Goal: Task Accomplishment & Management: Manage account settings

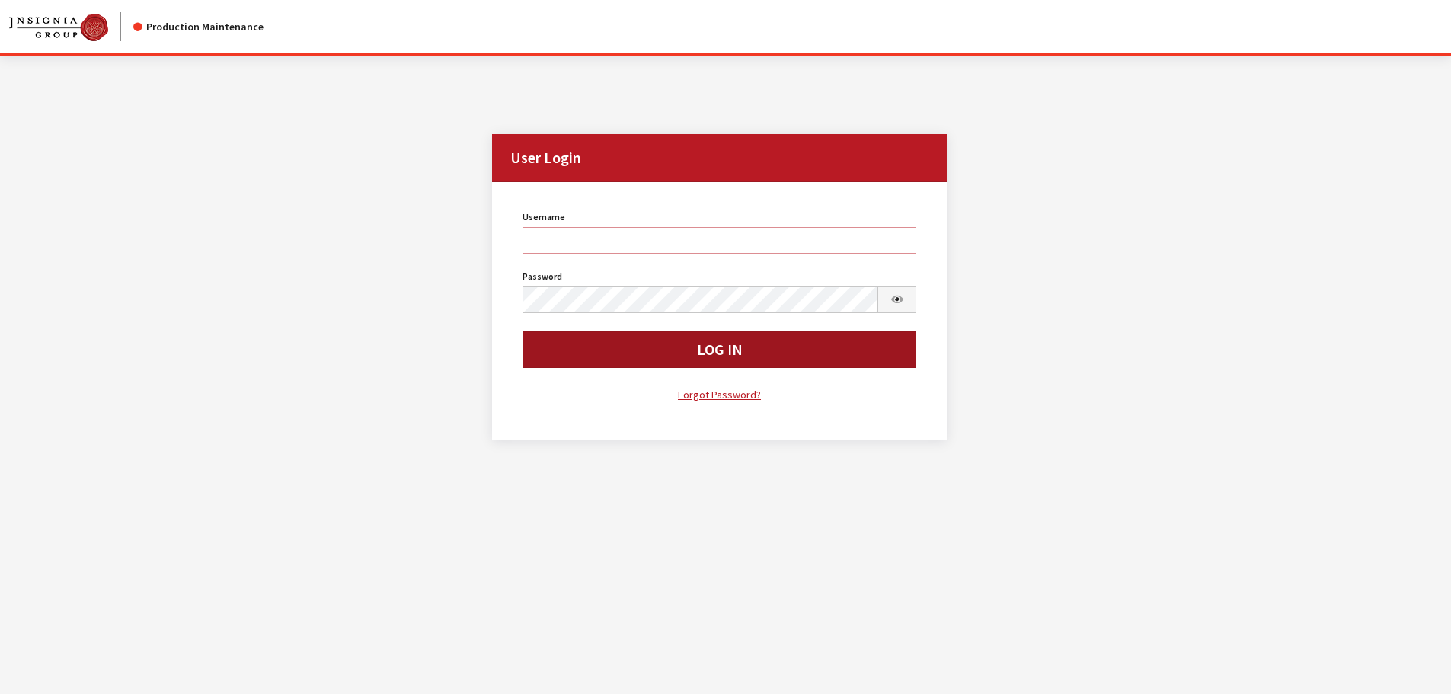
type input "kdart"
click at [691, 340] on button "Log In" at bounding box center [719, 349] width 394 height 37
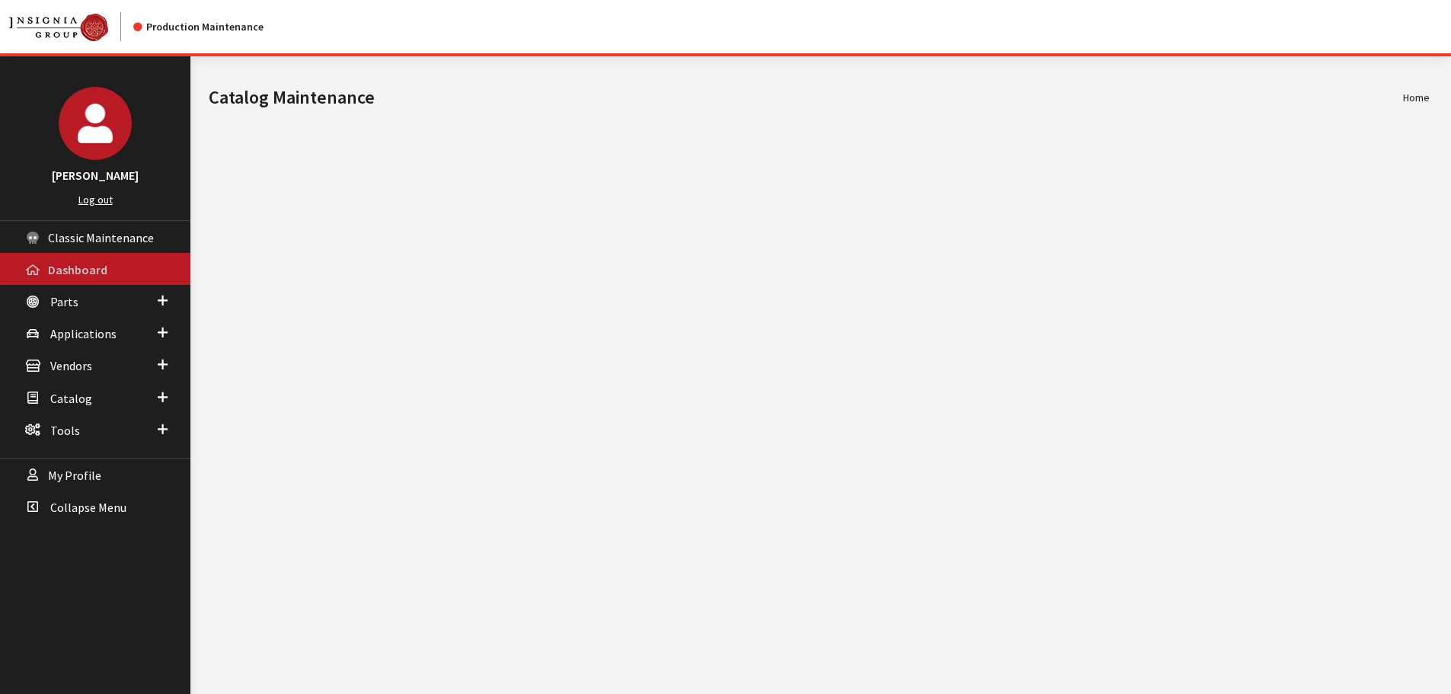
click at [113, 284] on link "Dashboard" at bounding box center [95, 269] width 190 height 32
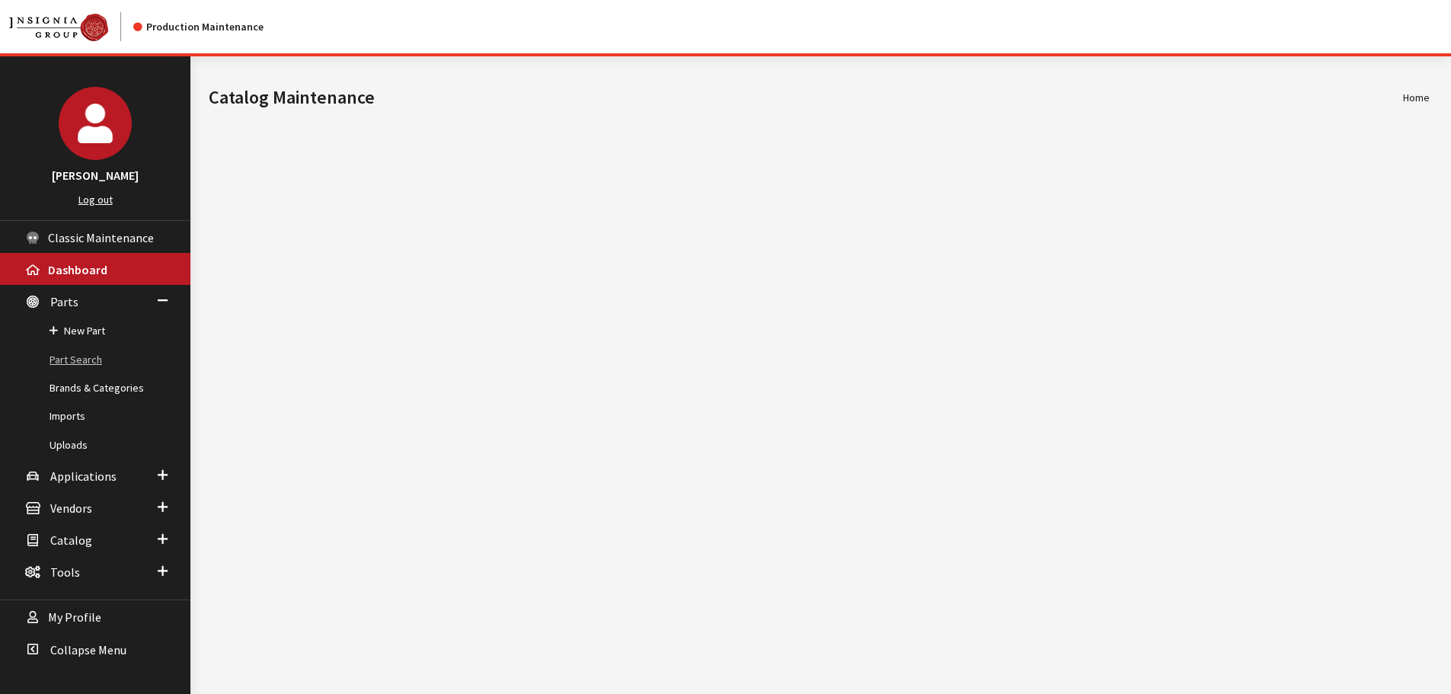
click at [102, 350] on link "Part Search" at bounding box center [95, 360] width 190 height 28
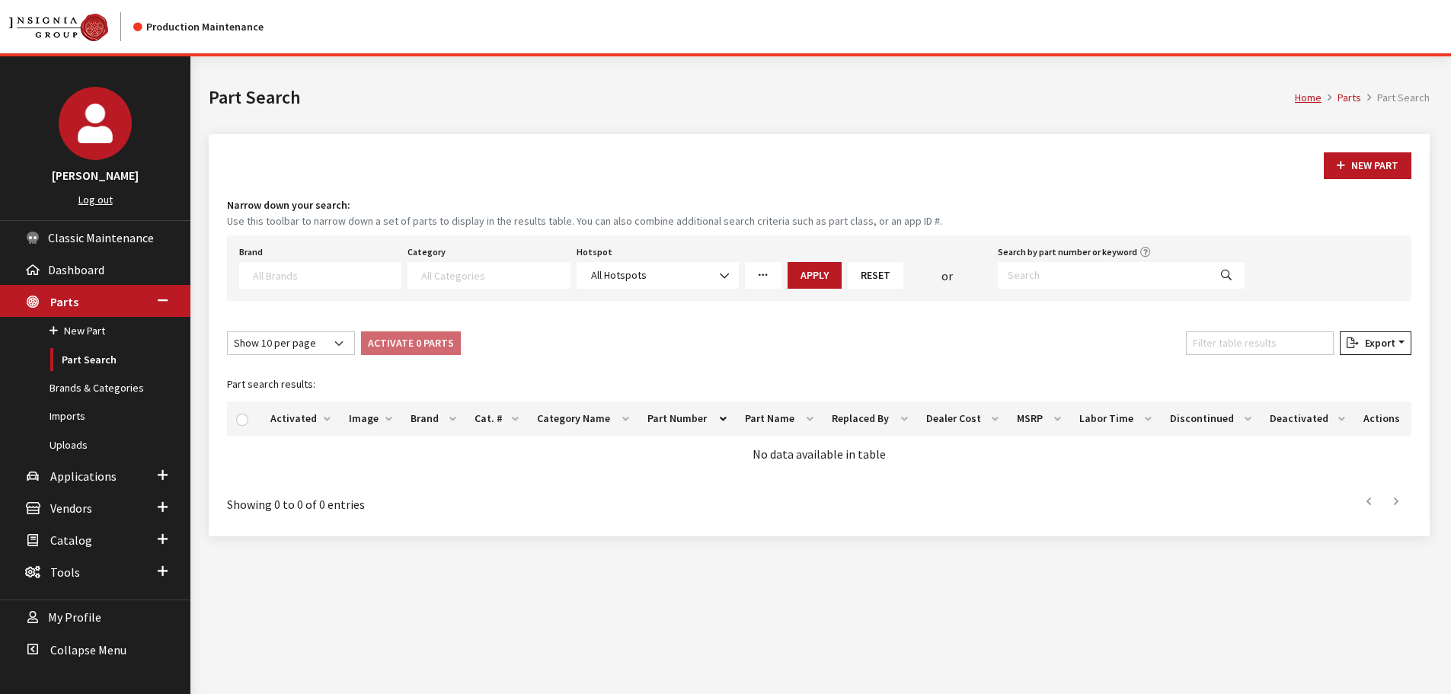
select select
click at [1074, 278] on input "Search by part number or keyword" at bounding box center [1103, 275] width 211 height 27
paste input "00018ADU60"
type input "00018ADU60"
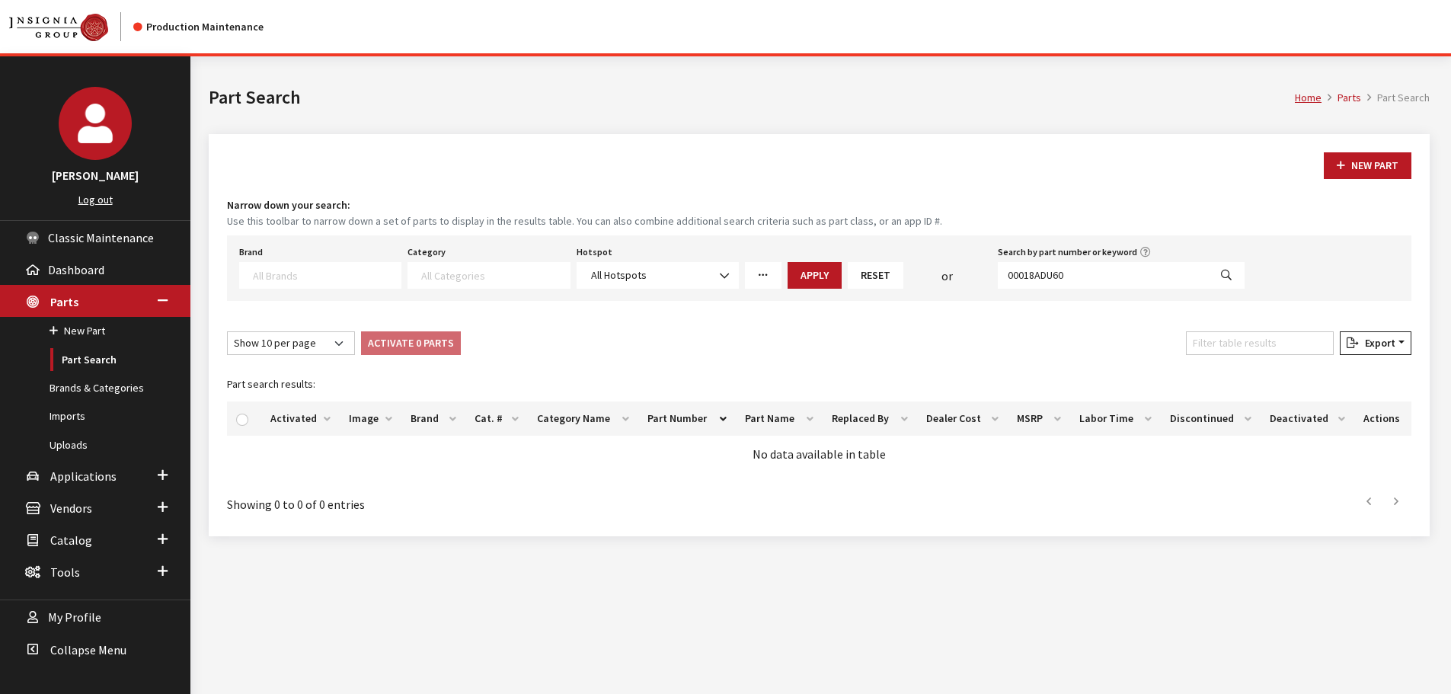
select select
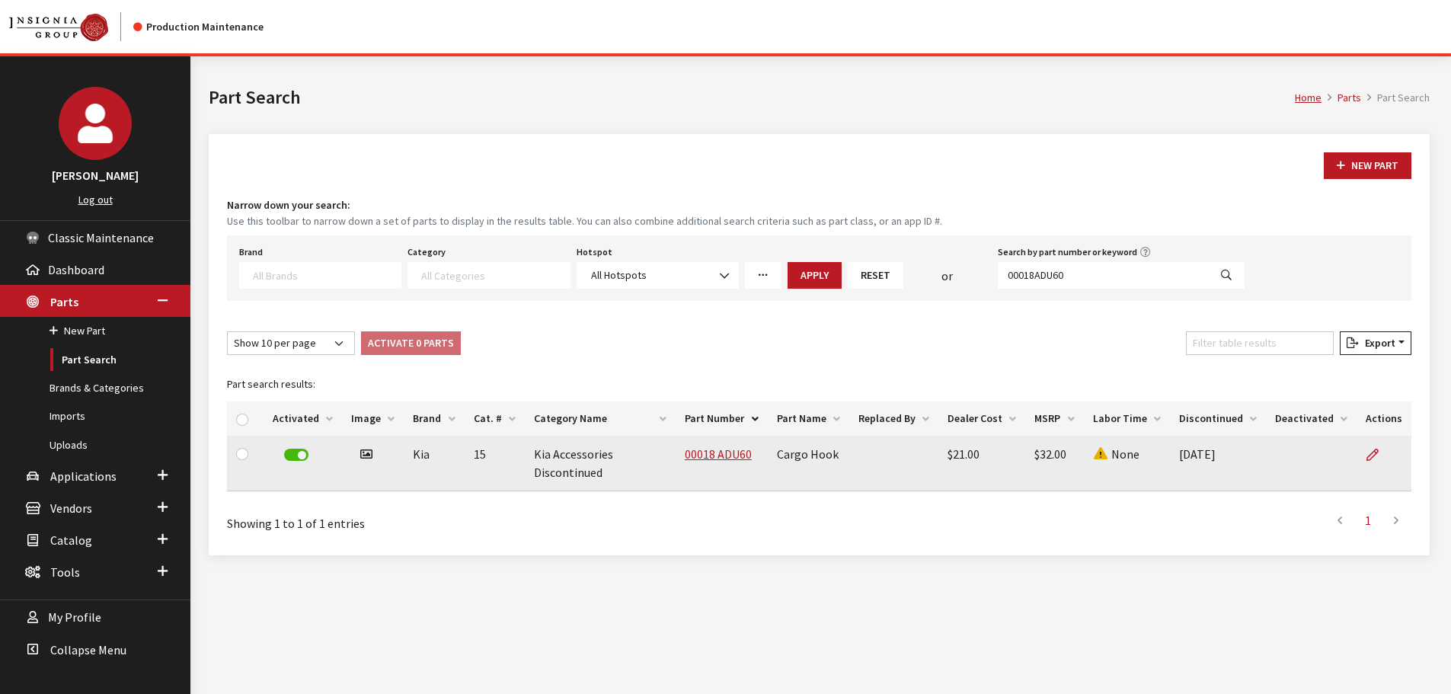
click at [284, 455] on label at bounding box center [296, 455] width 24 height 12
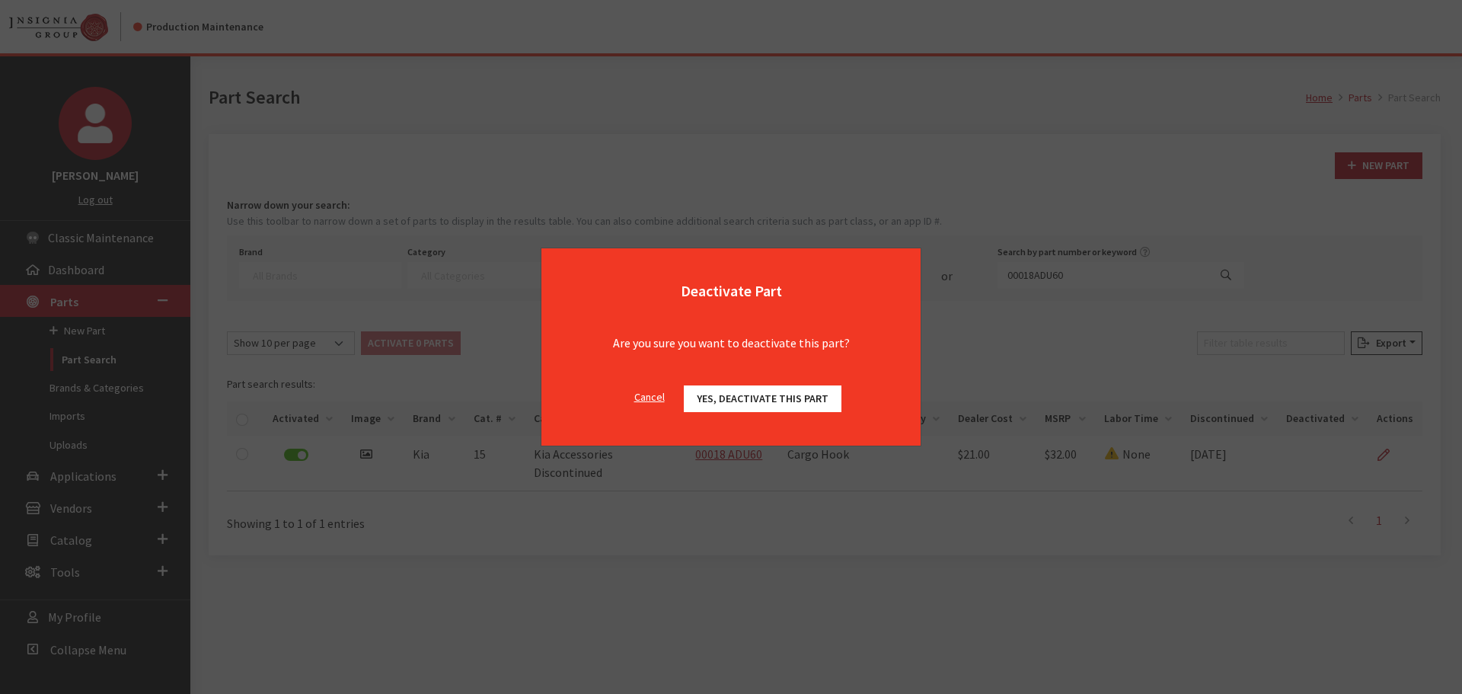
click at [757, 397] on span "Yes, deactivate this part" at bounding box center [763, 398] width 132 height 14
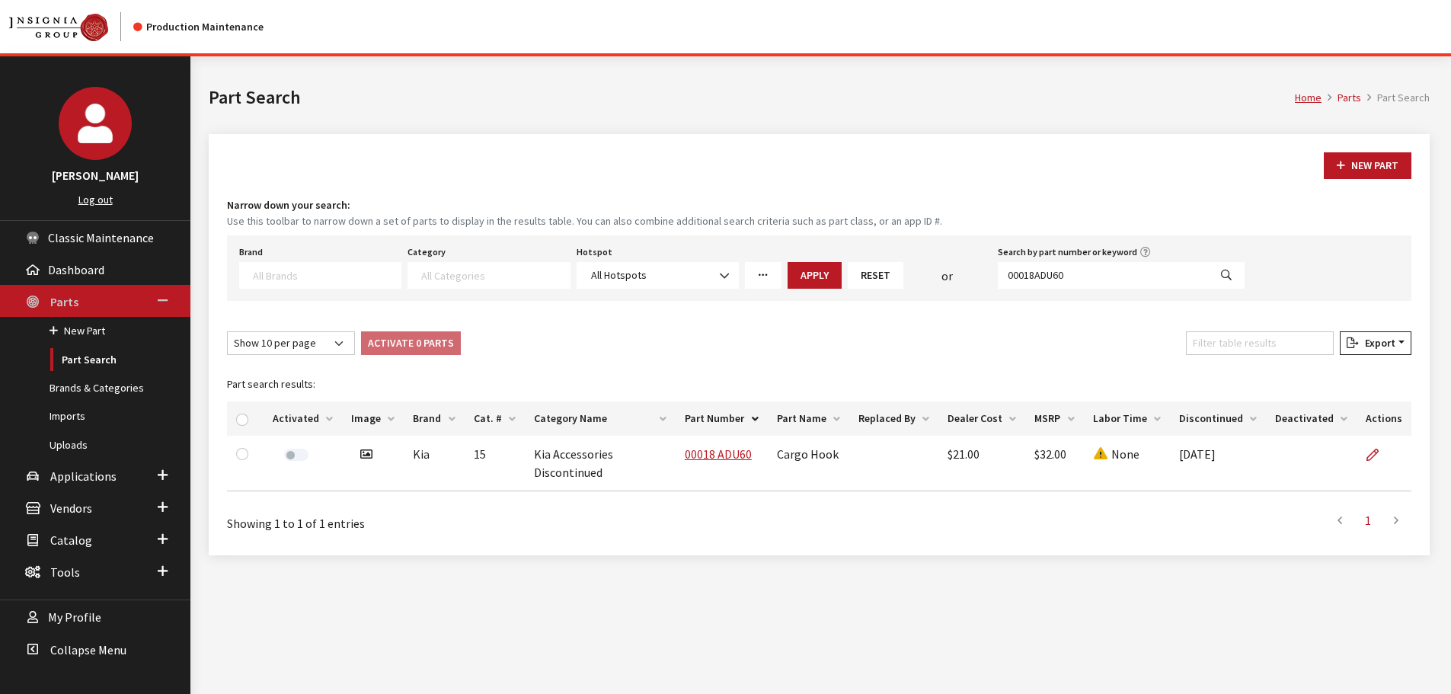
click at [101, 299] on link "Parts" at bounding box center [95, 301] width 190 height 32
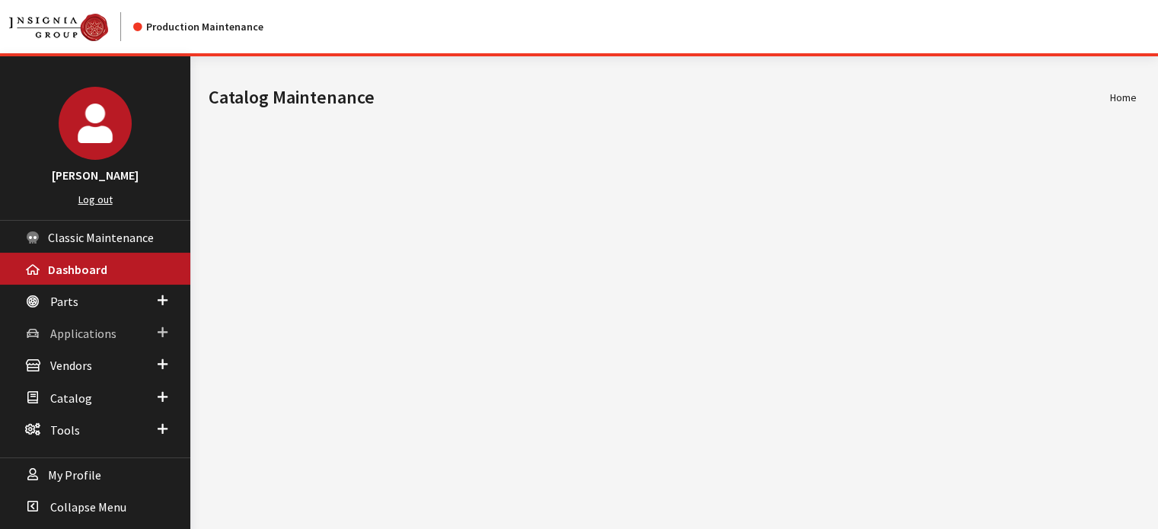
click at [125, 331] on link "Applications" at bounding box center [95, 333] width 190 height 32
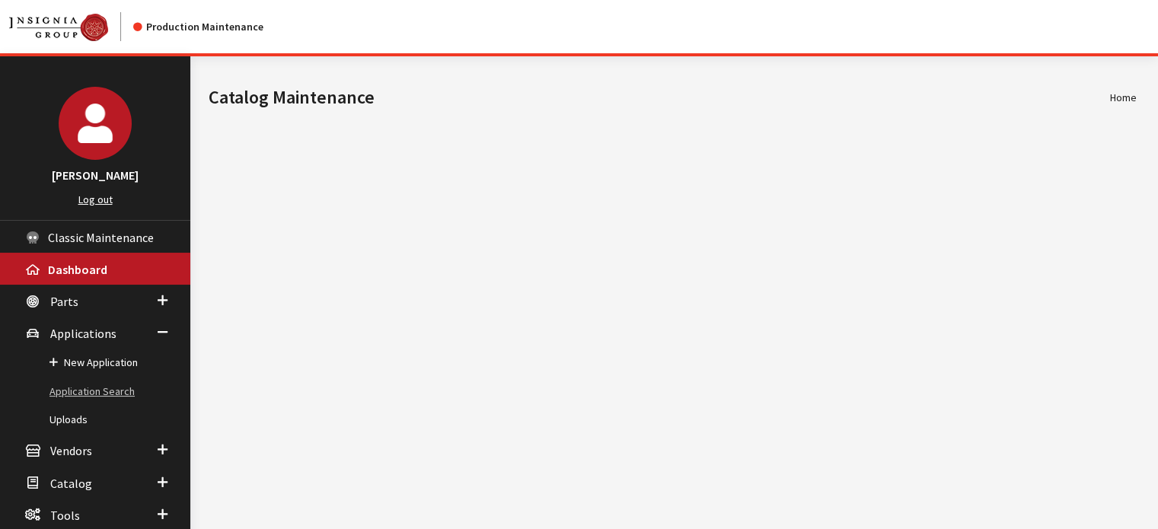
click at [85, 386] on link "Application Search" at bounding box center [95, 392] width 190 height 28
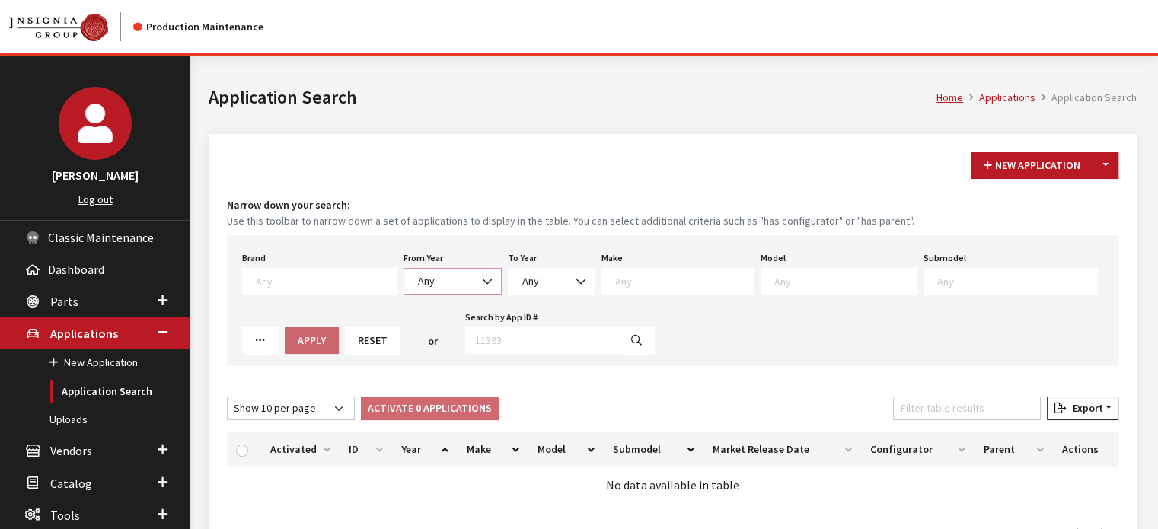
click at [426, 286] on span "Any" at bounding box center [452, 281] width 78 height 16
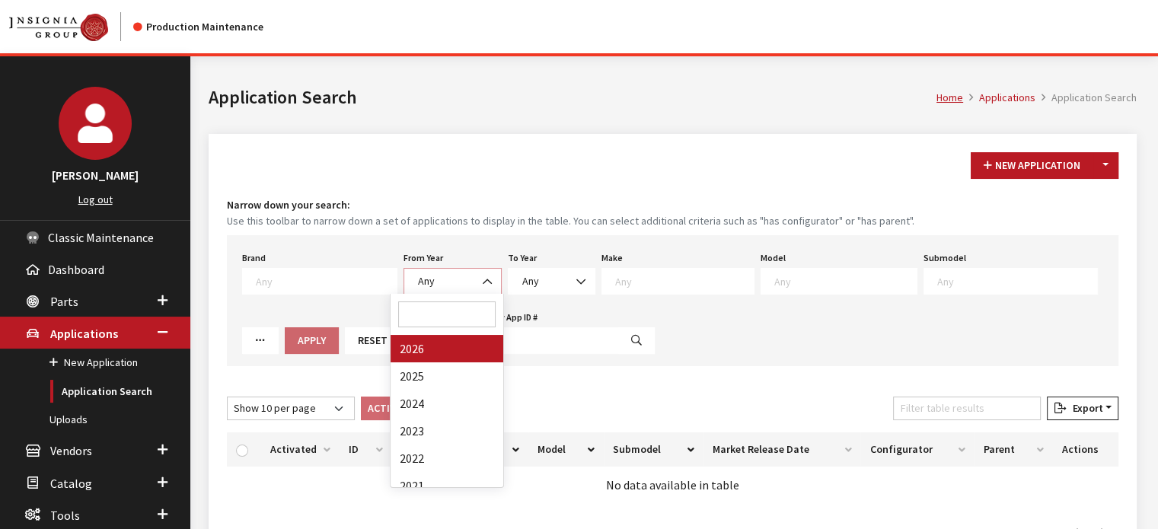
select select "2026"
select select
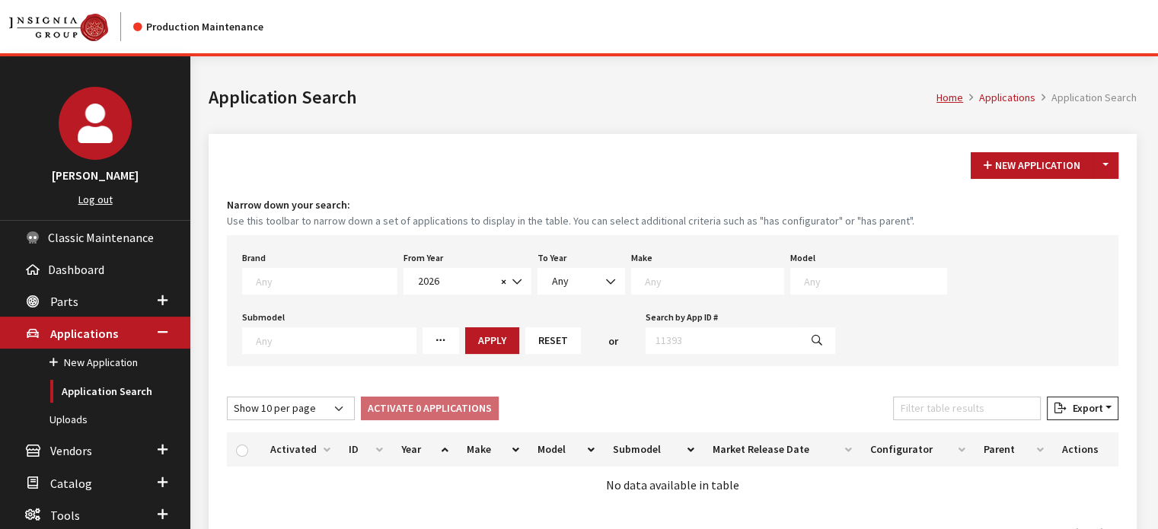
drag, startPoint x: 642, startPoint y: 276, endPoint x: 658, endPoint y: 292, distance: 22.1
click at [645, 276] on textarea "Search" at bounding box center [714, 281] width 139 height 14
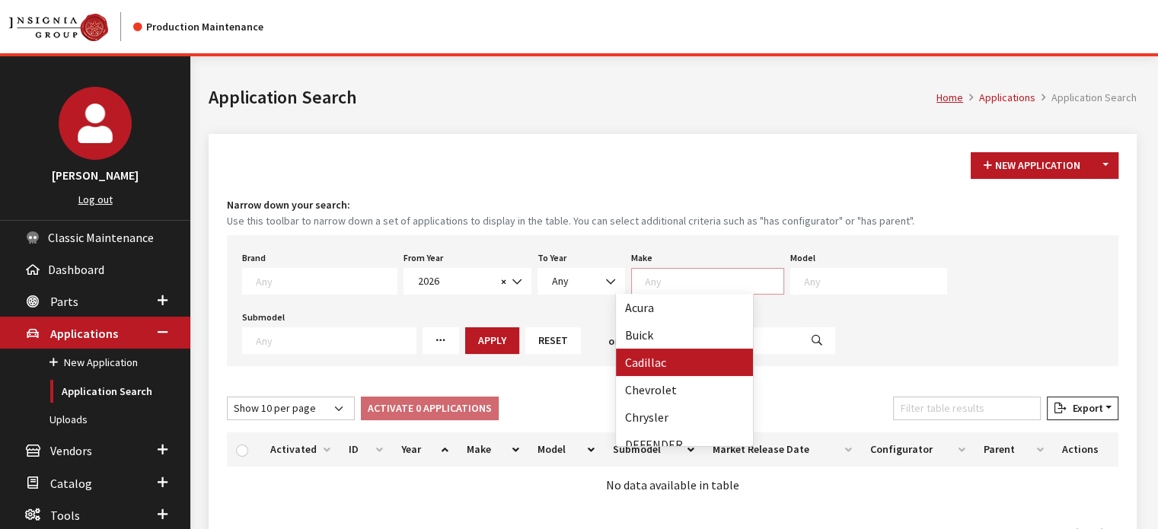
scroll to position [369, 0]
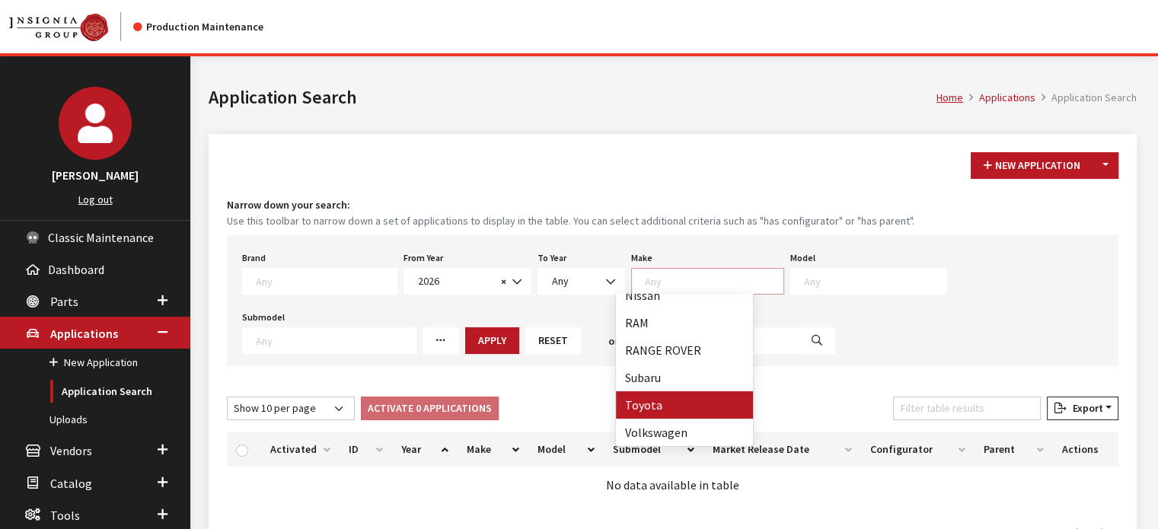
select select "20"
select select
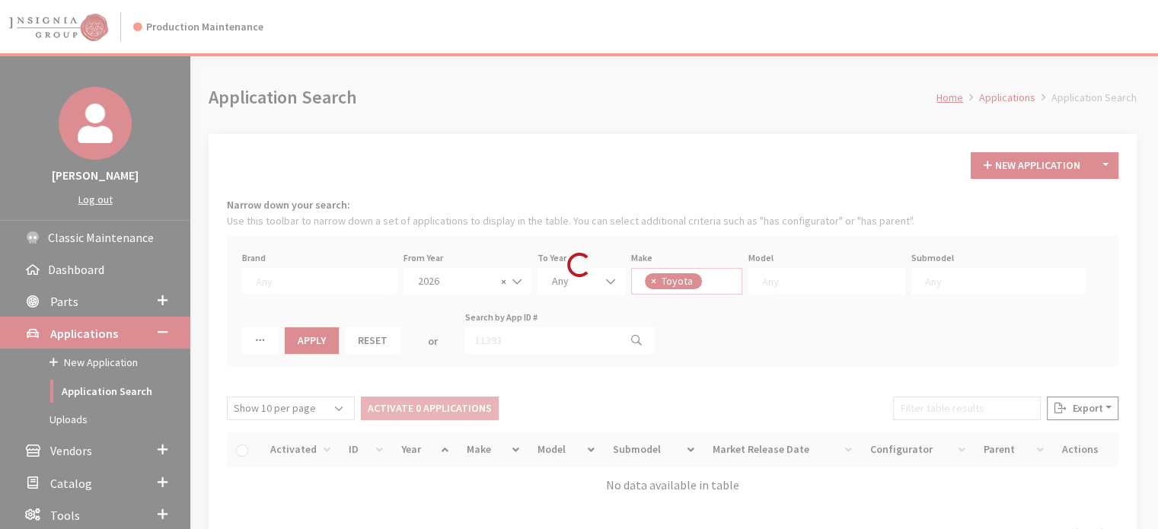
scroll to position [226, 0]
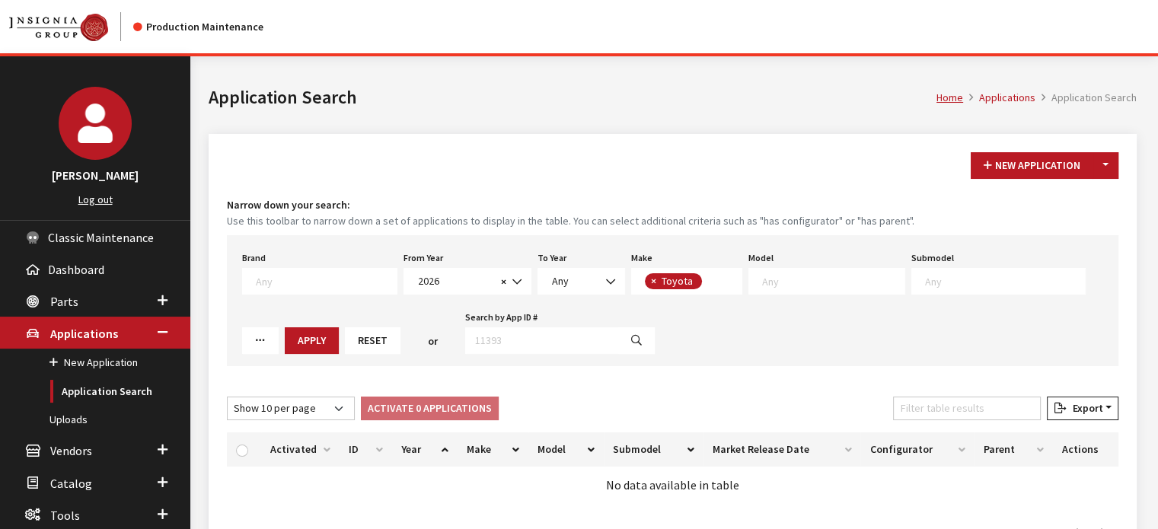
click at [810, 291] on span at bounding box center [827, 281] width 157 height 27
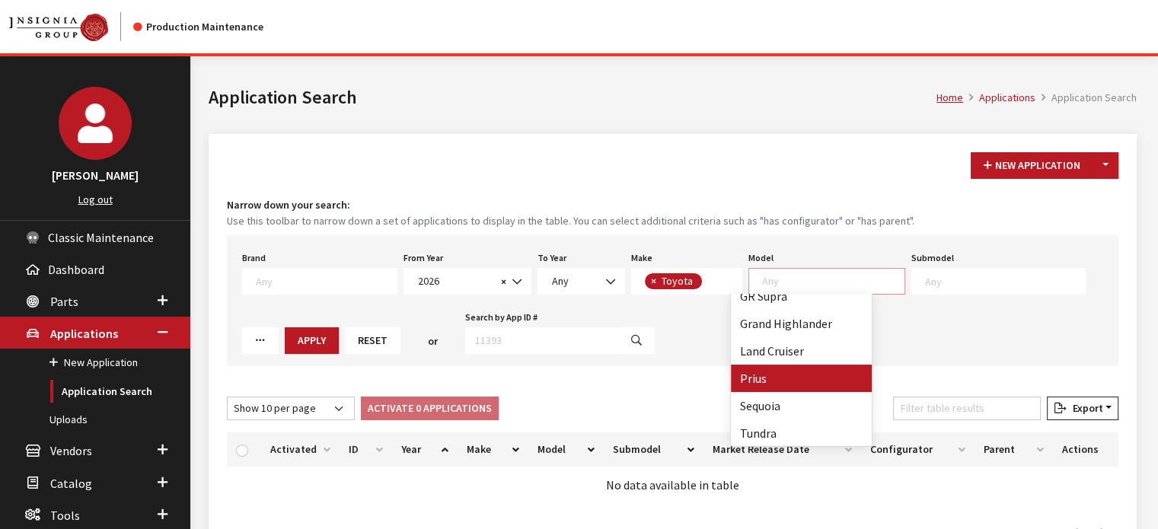
scroll to position [177, 0]
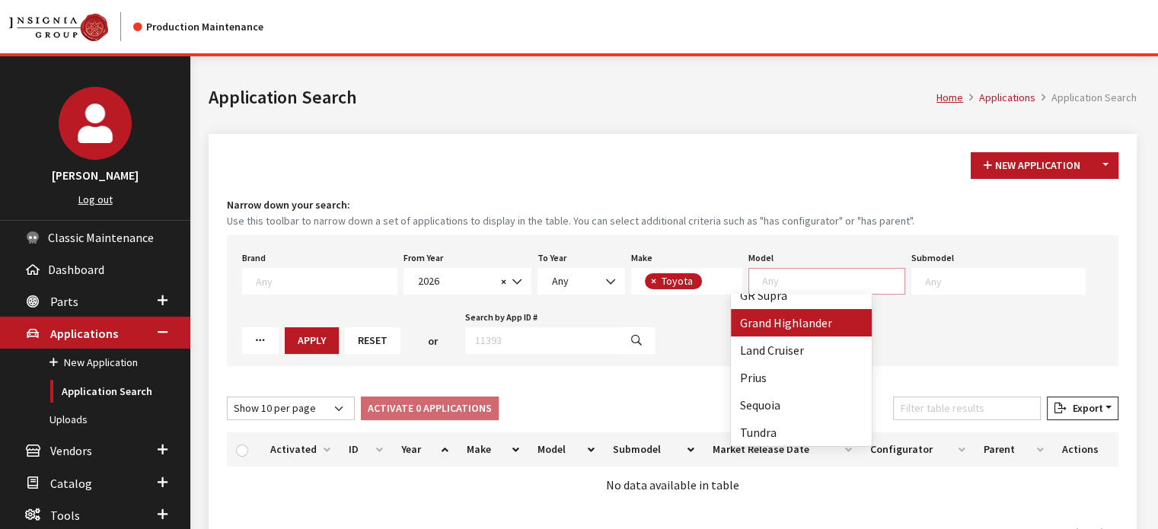
select select "1339"
select select
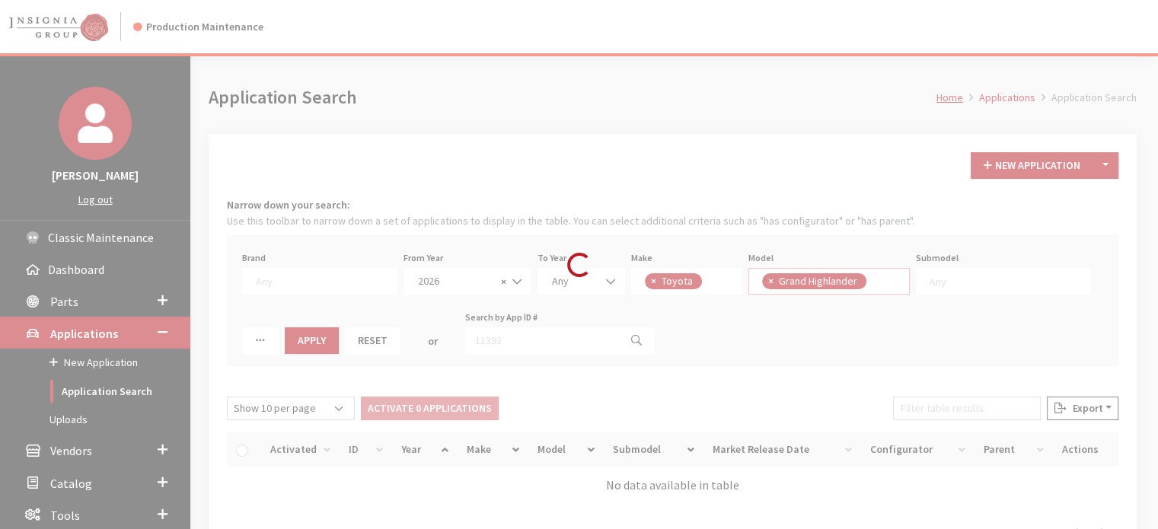
scroll to position [113, 0]
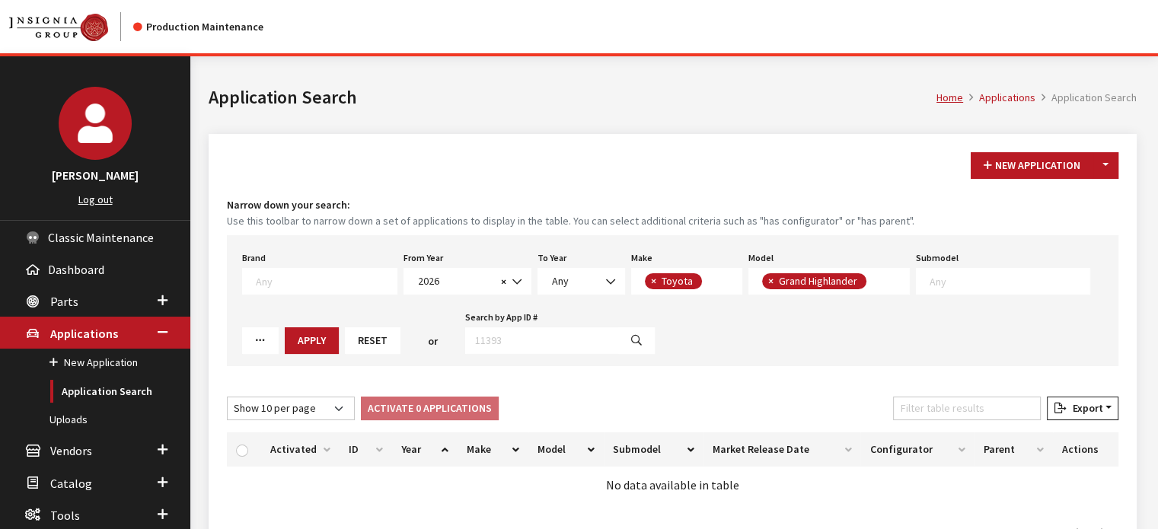
click at [916, 289] on span at bounding box center [1003, 281] width 174 height 27
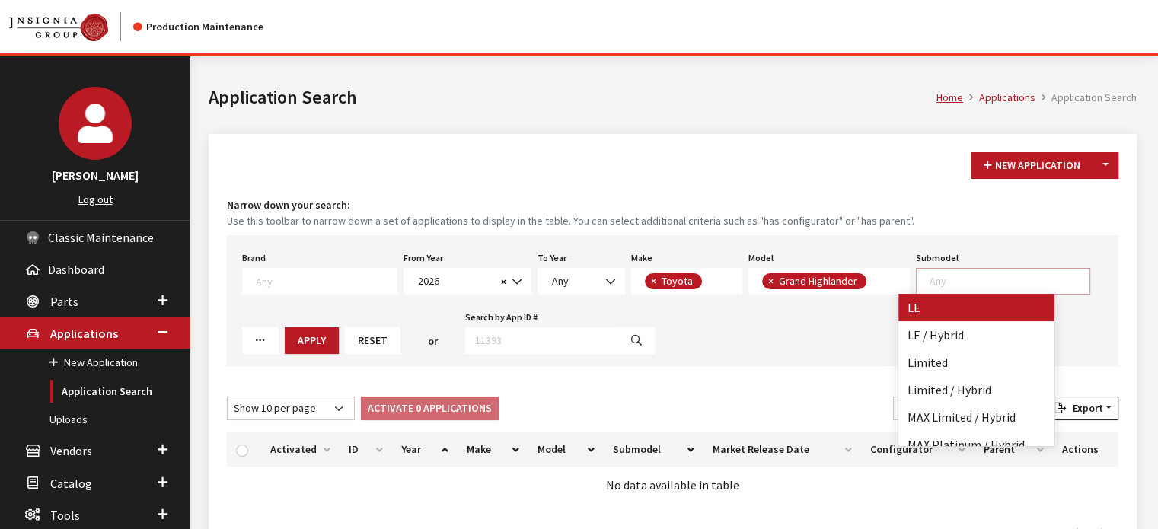
click at [285, 340] on button "Apply" at bounding box center [312, 340] width 54 height 27
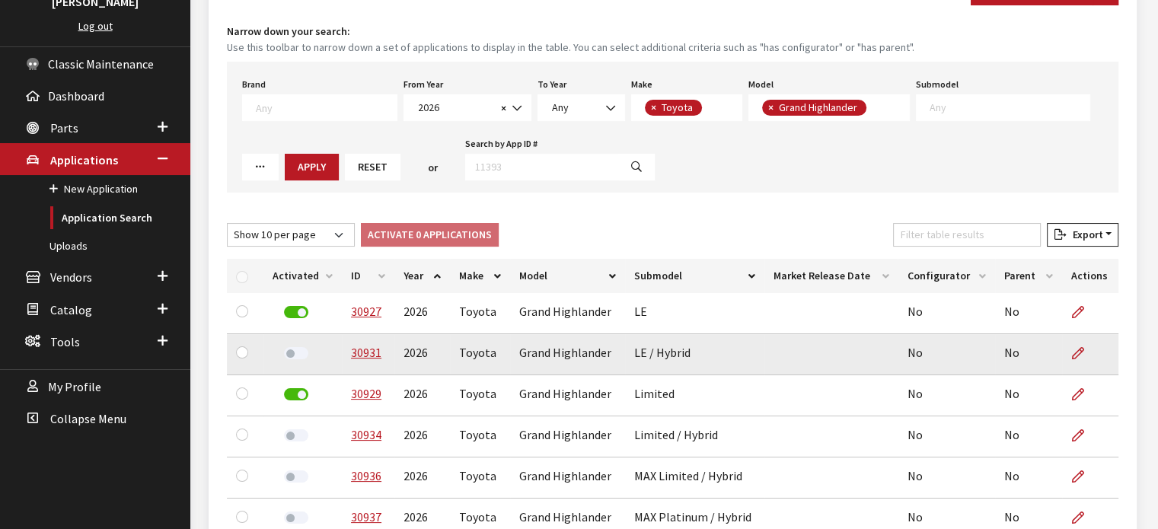
scroll to position [228, 0]
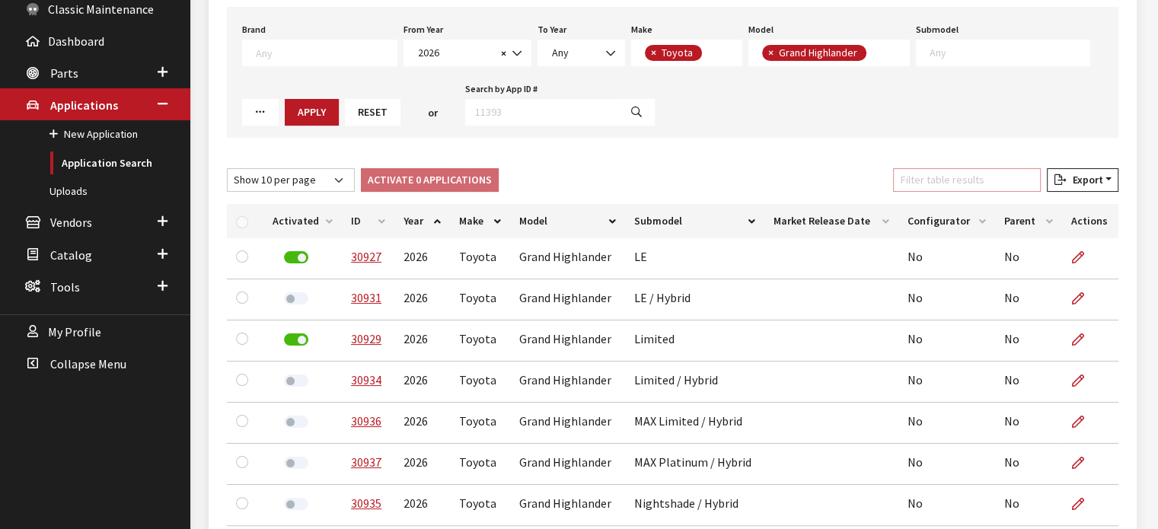
click at [971, 176] on input "Filter table results" at bounding box center [967, 180] width 148 height 24
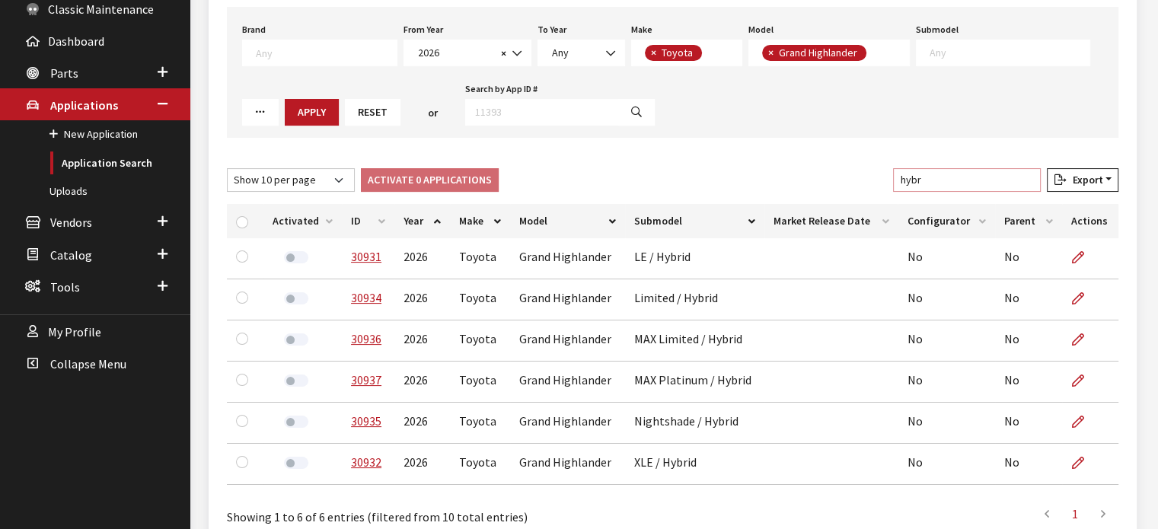
type input "hybr"
click at [346, 226] on th "ID" at bounding box center [368, 221] width 53 height 34
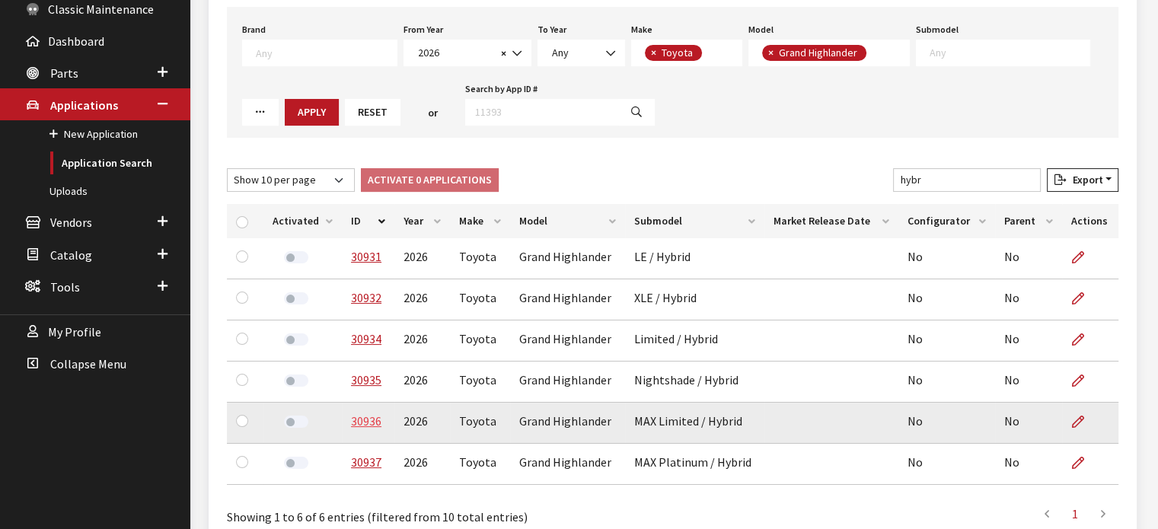
click at [372, 428] on link "30936" at bounding box center [366, 420] width 30 height 15
click at [385, 416] on td "30936" at bounding box center [368, 423] width 53 height 41
click at [371, 417] on link "30936" at bounding box center [366, 420] width 30 height 15
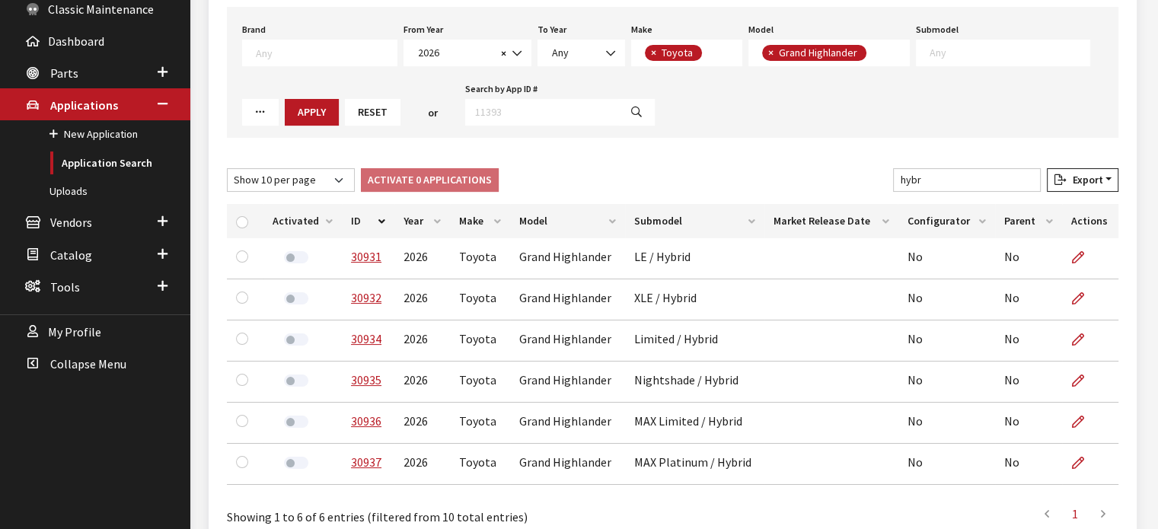
scroll to position [305, 0]
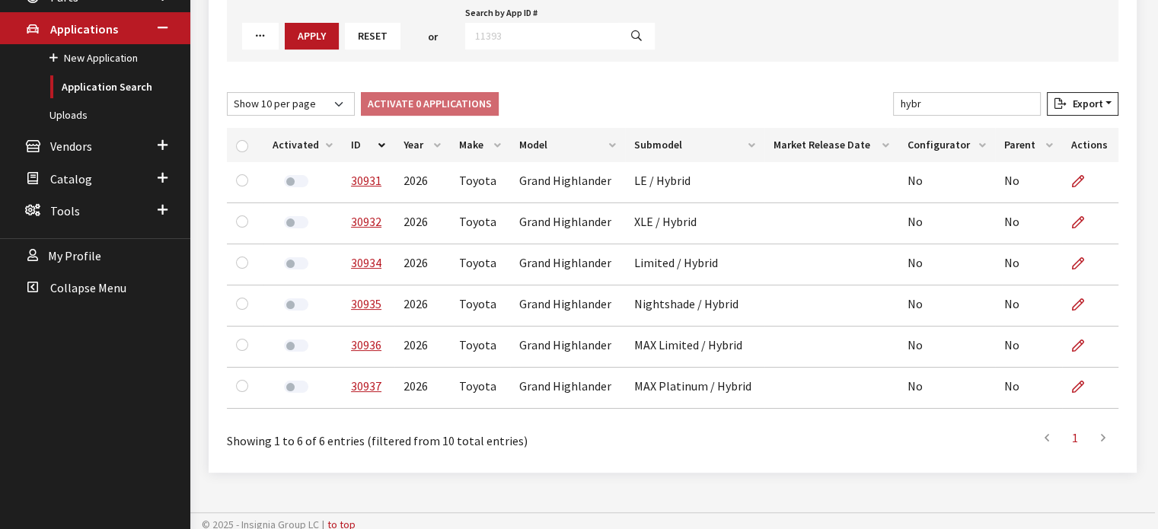
click at [701, 453] on div "First 1 Last" at bounding box center [862, 438] width 531 height 34
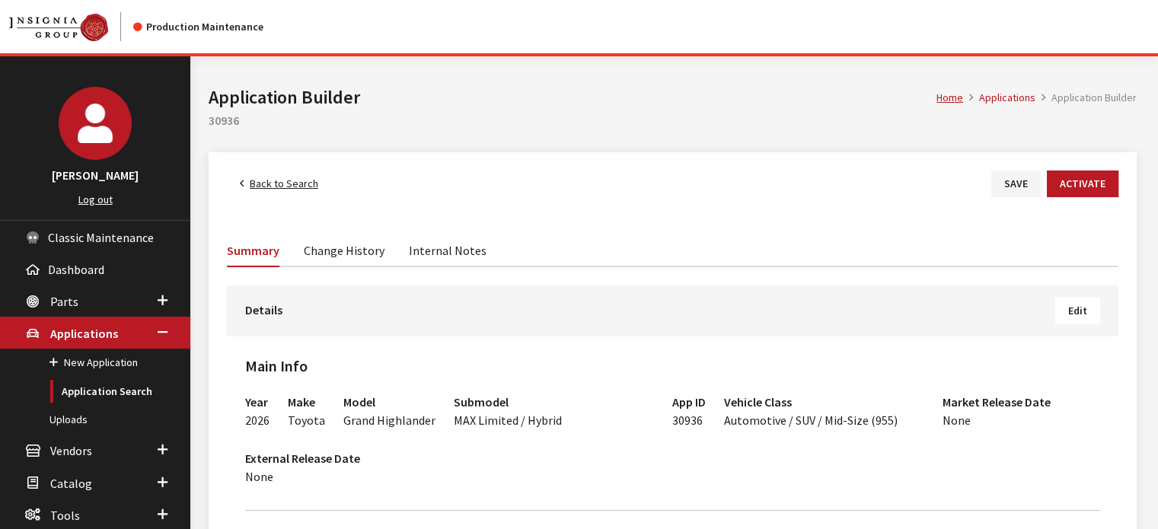
click at [286, 178] on link "Back to Search" at bounding box center [279, 184] width 104 height 27
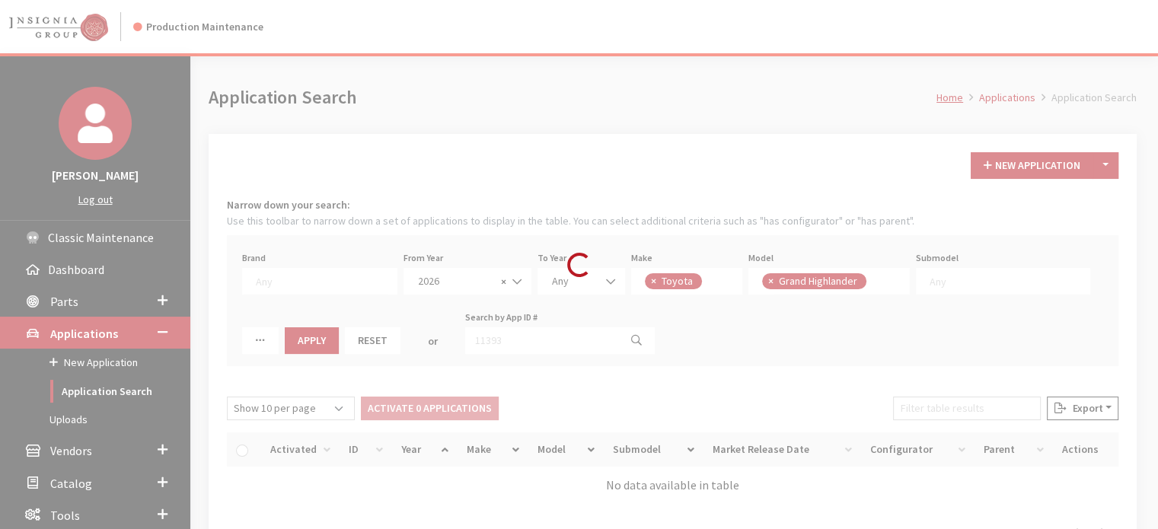
scroll to position [66, 0]
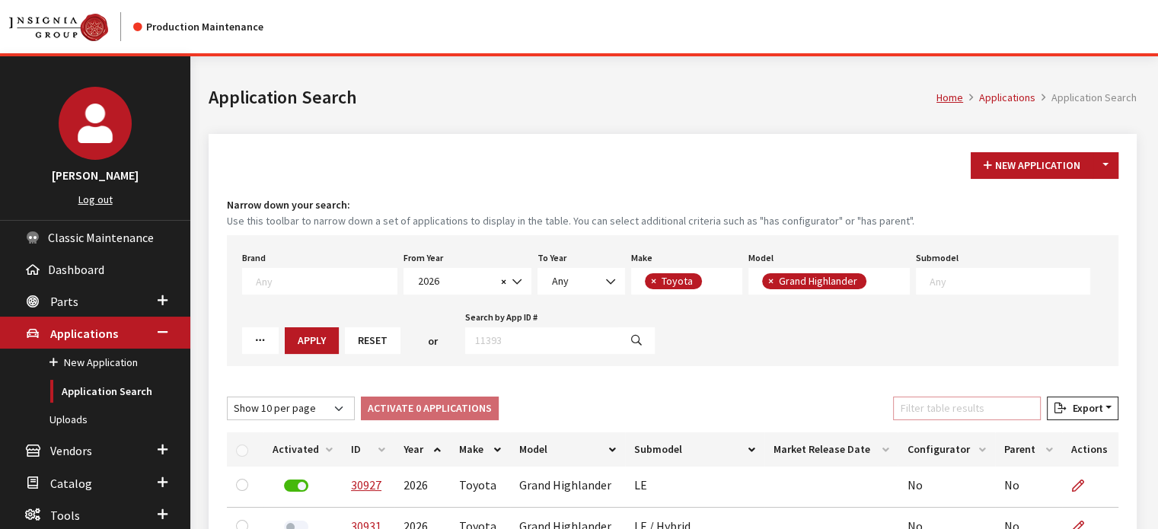
click at [945, 400] on input "Filter table results" at bounding box center [967, 409] width 148 height 24
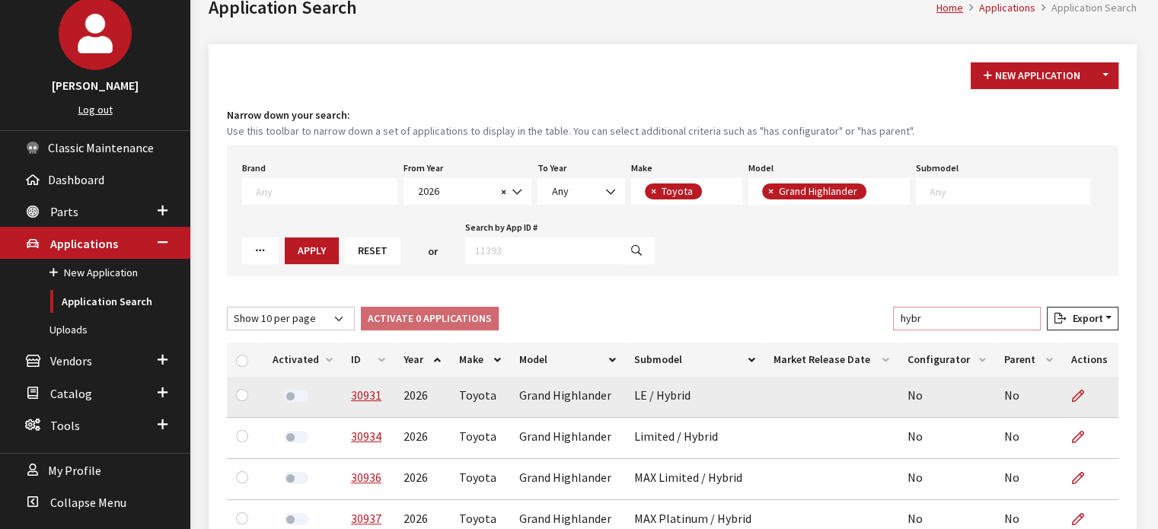
scroll to position [228, 0]
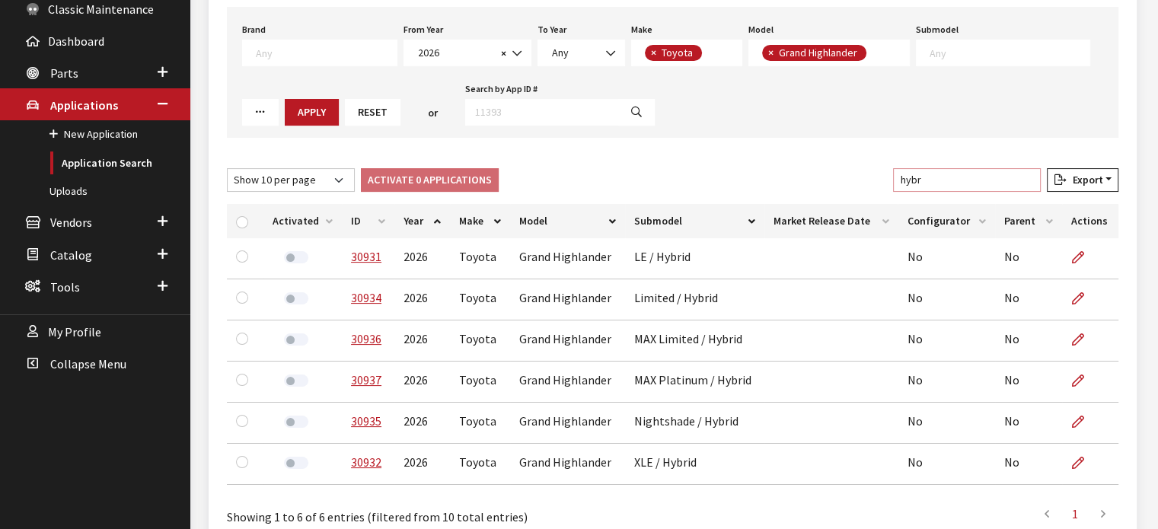
type input "hybr"
click at [366, 215] on th "ID" at bounding box center [368, 221] width 53 height 34
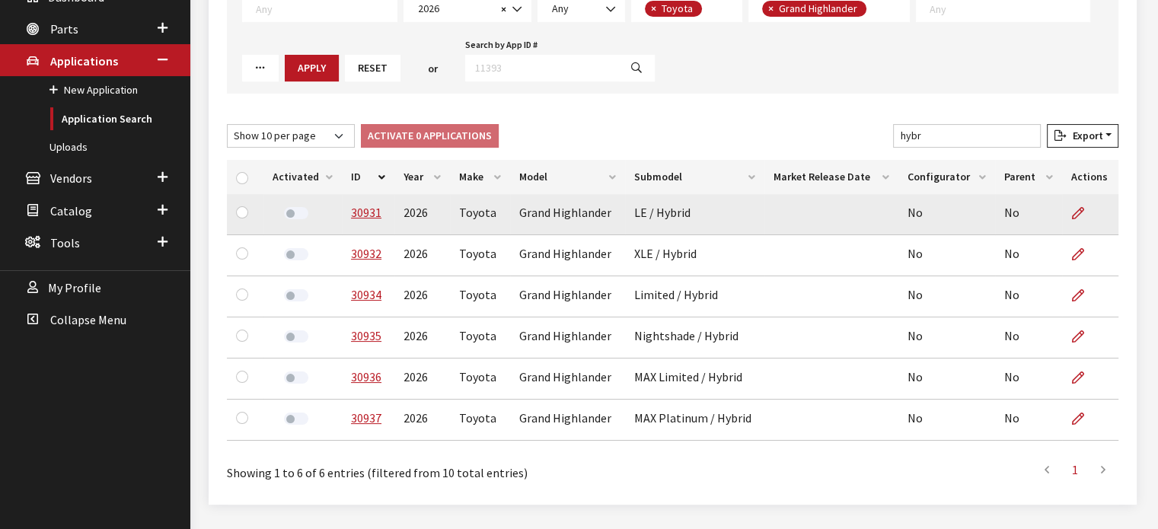
scroll to position [311, 0]
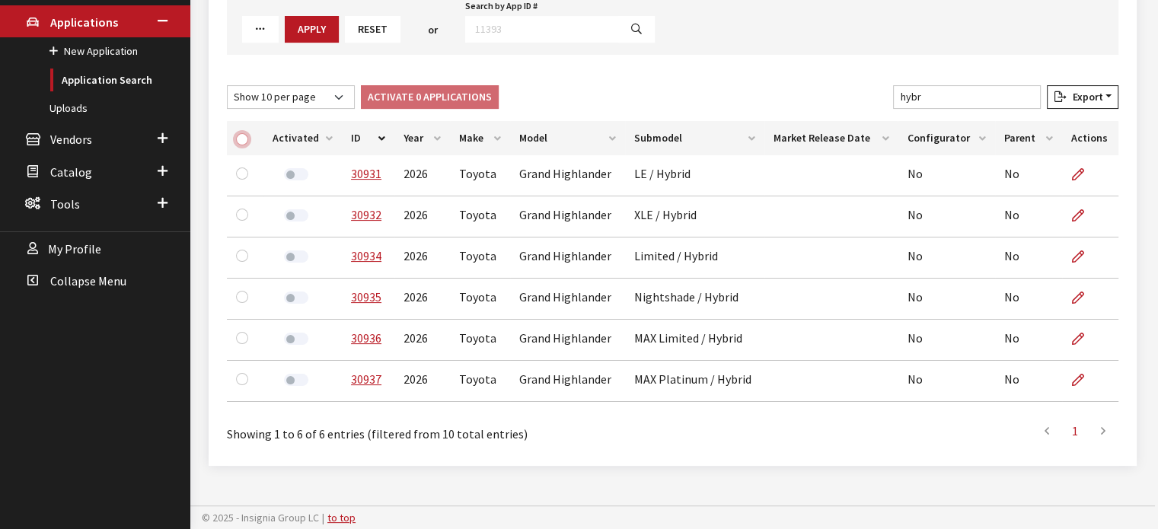
click at [241, 136] on input "checkbox" at bounding box center [242, 139] width 12 height 12
checkbox input "true"
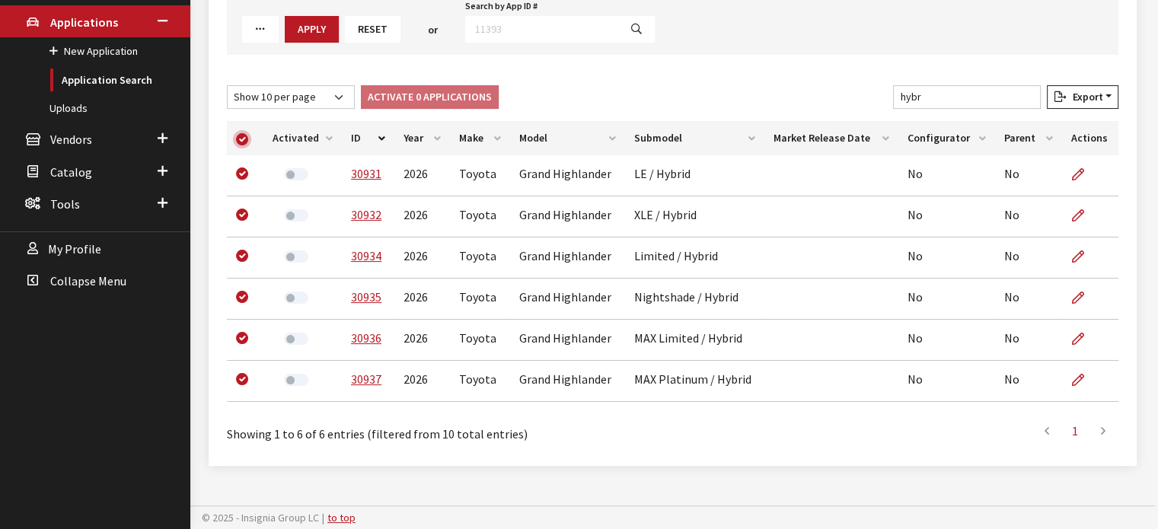
checkbox input "true"
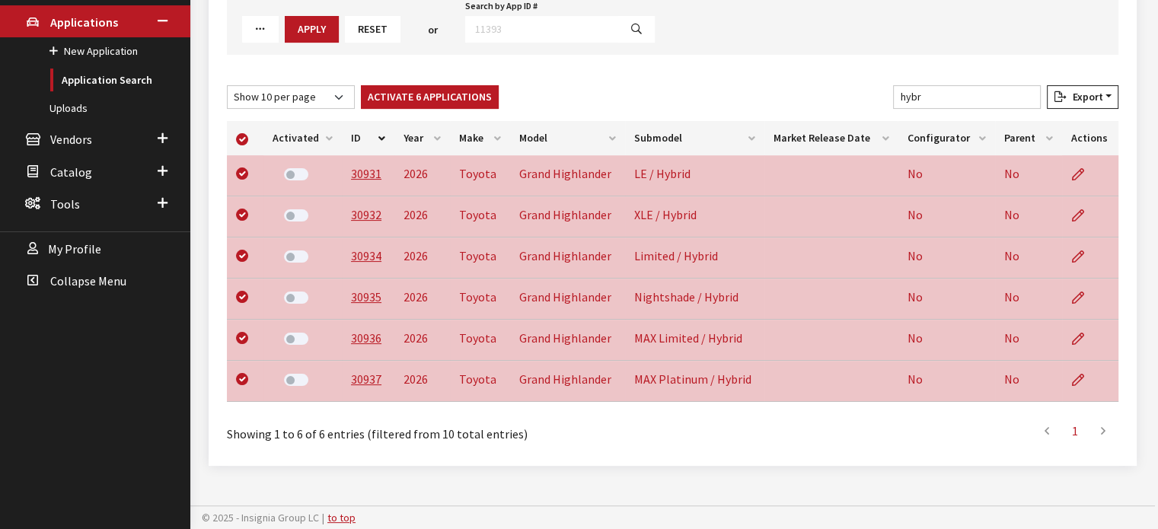
drag, startPoint x: 429, startPoint y: 95, endPoint x: 372, endPoint y: 96, distance: 57.9
click at [429, 94] on button "Activate 6 Applications" at bounding box center [430, 97] width 138 height 24
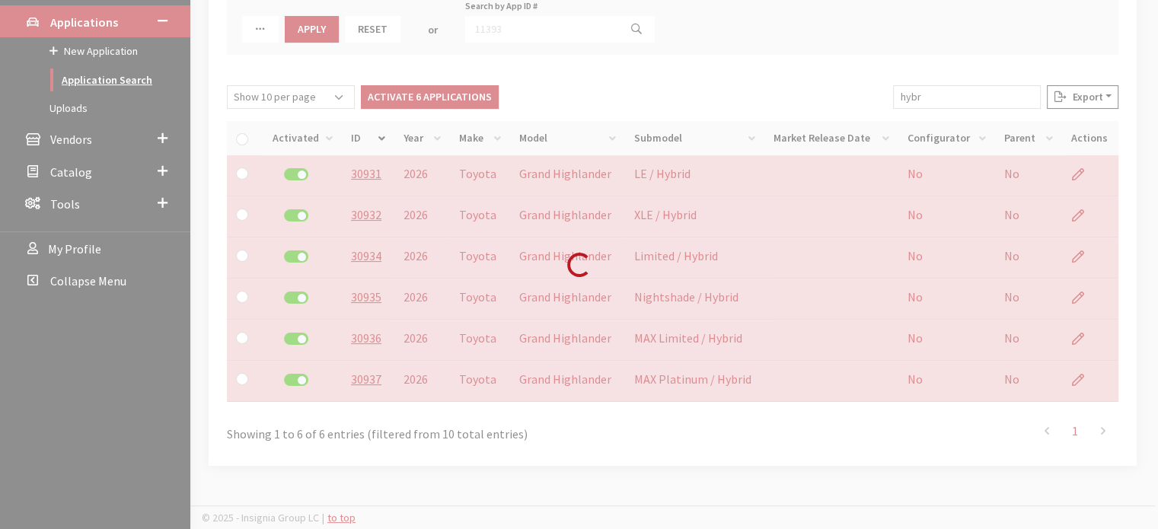
checkbox input "false"
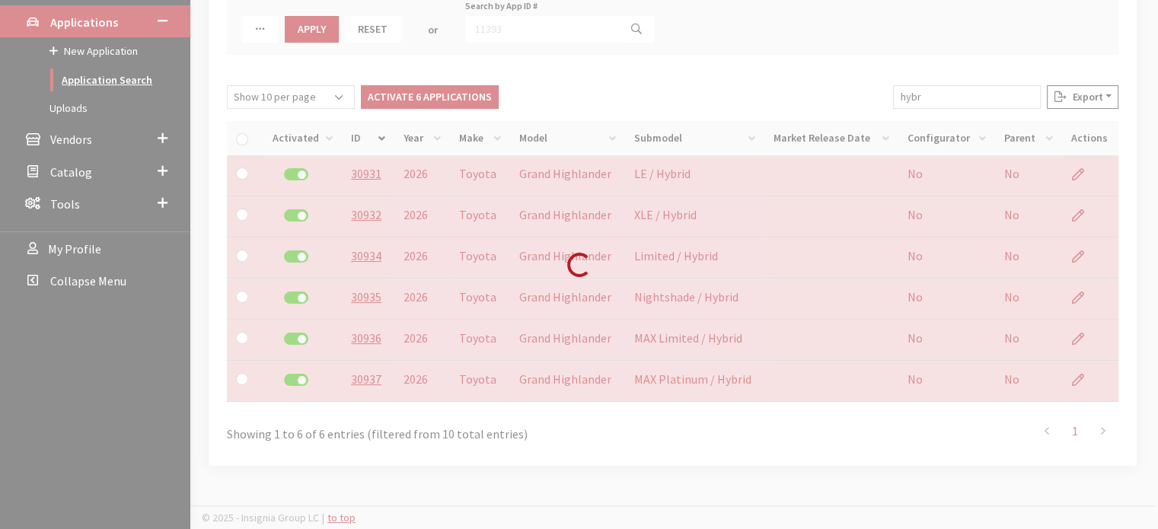
checkbox input "false"
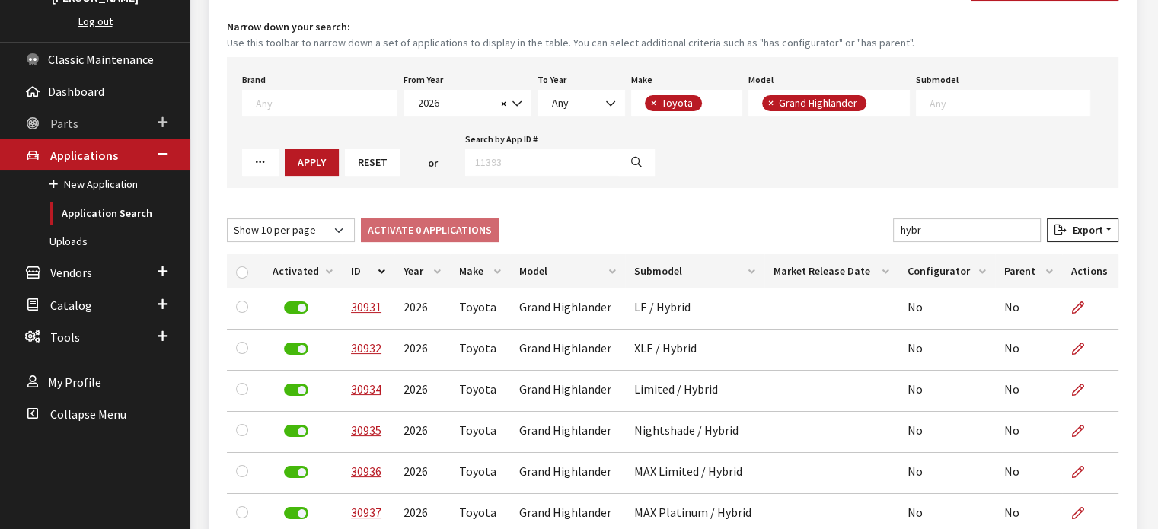
scroll to position [83, 0]
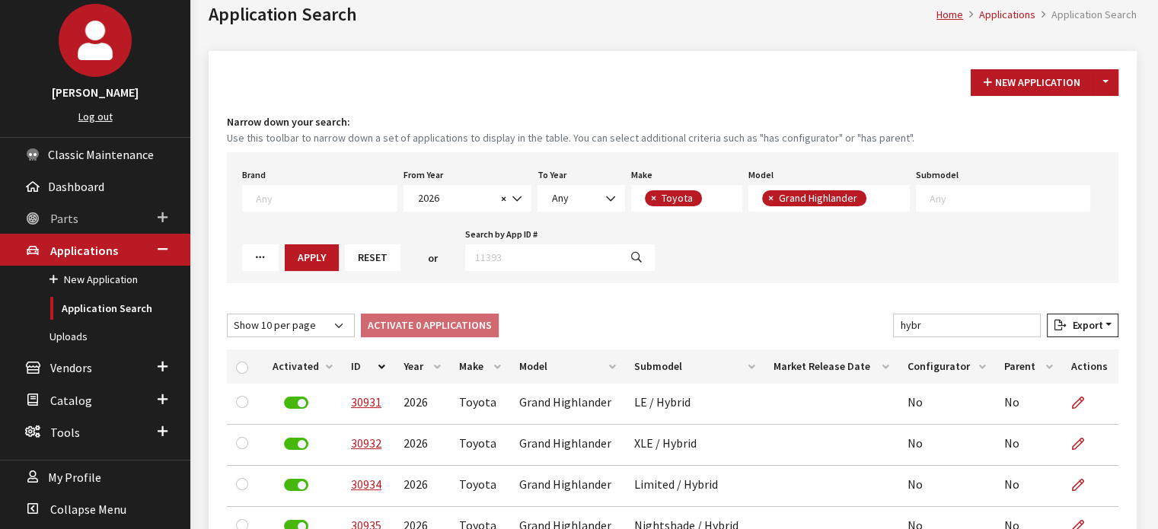
click at [91, 225] on link "Parts" at bounding box center [95, 218] width 190 height 32
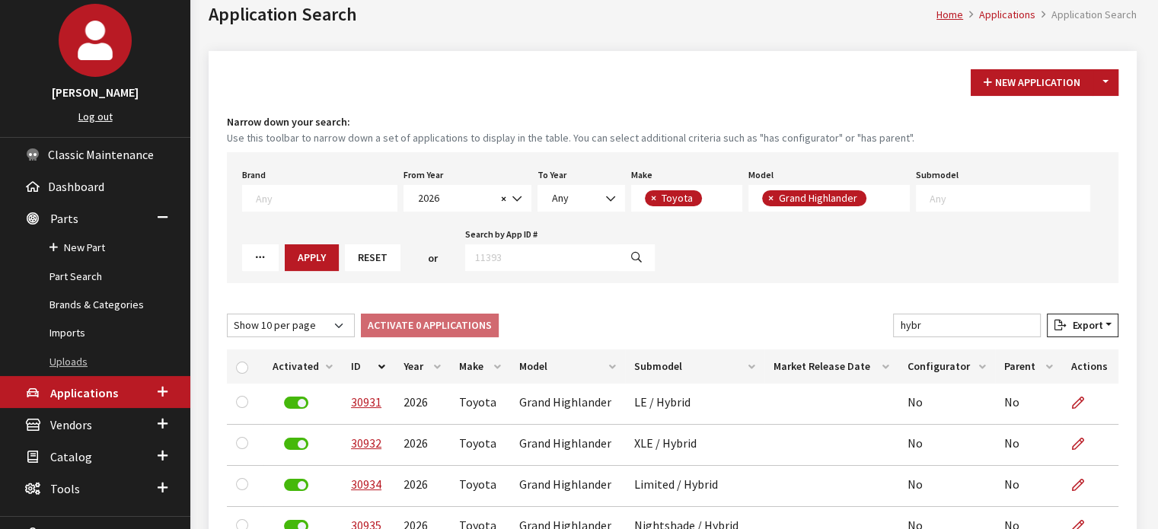
click at [79, 365] on link "Uploads" at bounding box center [95, 362] width 190 height 28
